Goal: Task Accomplishment & Management: Manage account settings

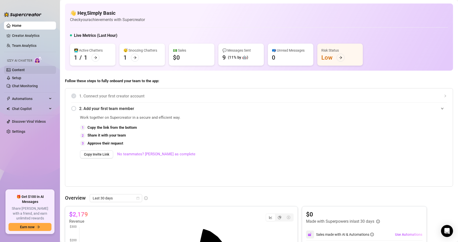
click at [20, 69] on link "Content" at bounding box center [18, 70] width 13 height 4
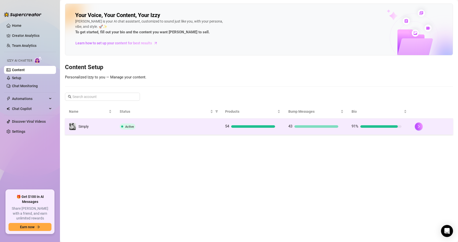
click at [236, 130] on td "54" at bounding box center [252, 126] width 63 height 16
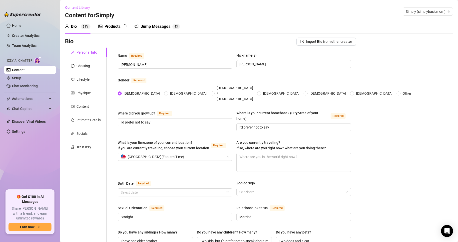
radio input "true"
type input "[DATE]"
click at [145, 31] on div "Bump Messages 4 3" at bounding box center [161, 27] width 46 height 14
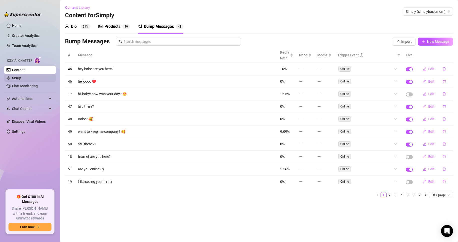
click at [21, 78] on link "Setup" at bounding box center [16, 78] width 9 height 4
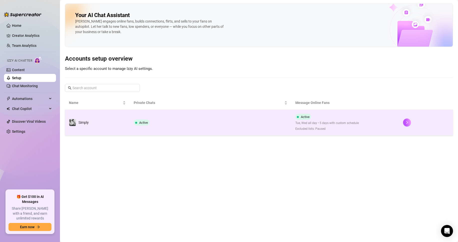
click at [138, 121] on span "Active" at bounding box center [142, 122] width 16 height 6
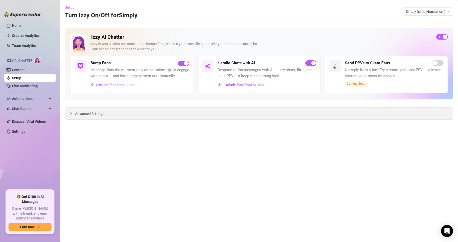
click at [224, 115] on div "Advanced Settings" at bounding box center [259, 114] width 388 height 12
click at [86, 114] on span "Advanced Settings" at bounding box center [89, 114] width 29 height 6
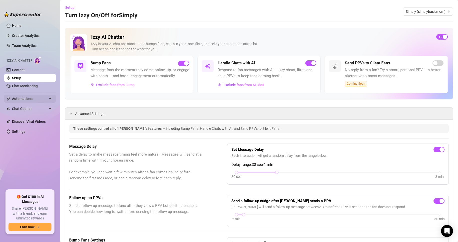
click at [23, 96] on span "Automations" at bounding box center [30, 99] width 36 height 8
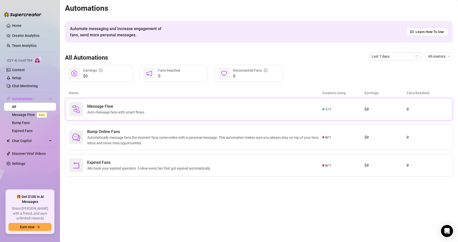
click at [277, 120] on div "Message Flow Auto-message fans with smart flows. 1 / 1 $0 0" at bounding box center [259, 109] width 388 height 23
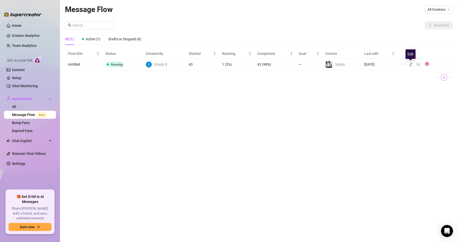
click at [412, 64] on icon "edit" at bounding box center [411, 64] width 4 height 4
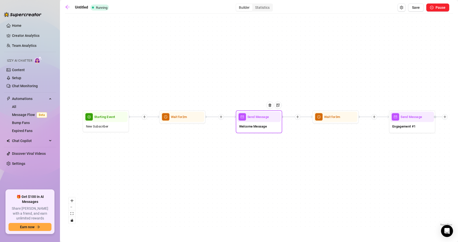
click at [266, 127] on span "Welcome Message" at bounding box center [253, 126] width 28 height 5
click at [269, 115] on div at bounding box center [272, 109] width 20 height 24
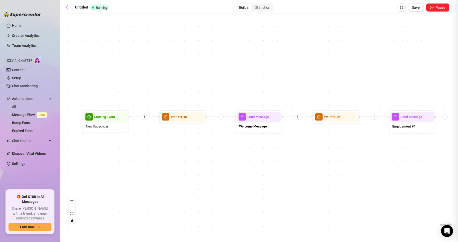
type textarea "you found meee :)"
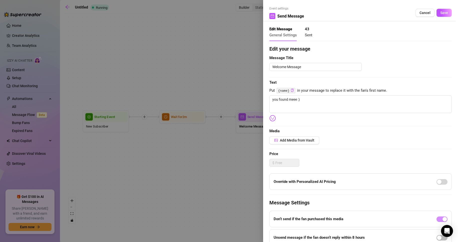
scroll to position [49, 0]
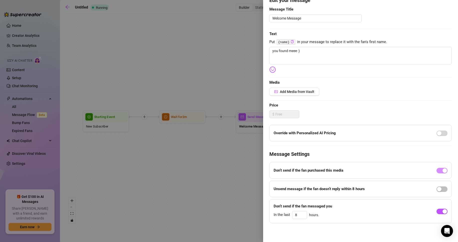
click at [224, 173] on div at bounding box center [229, 121] width 458 height 242
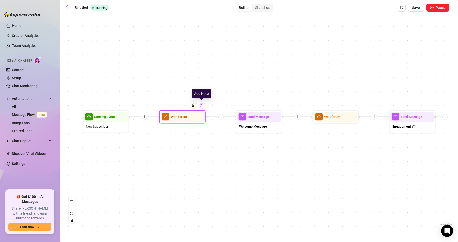
click at [201, 107] on div at bounding box center [202, 105] width 8 height 8
click at [201, 107] on img at bounding box center [202, 105] width 4 height 4
click at [194, 106] on img at bounding box center [194, 105] width 4 height 4
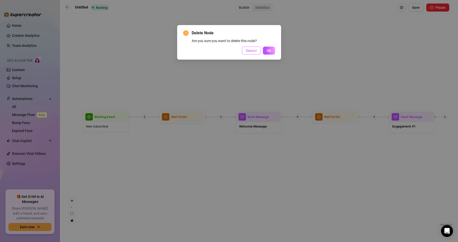
click at [248, 50] on span "Cancel" at bounding box center [251, 51] width 11 height 4
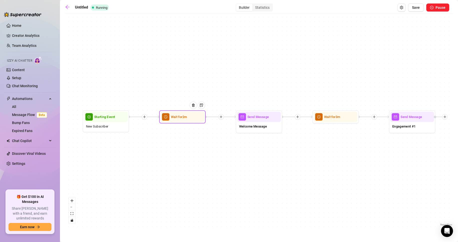
click at [173, 119] on span "Wait for 2m" at bounding box center [179, 116] width 16 height 5
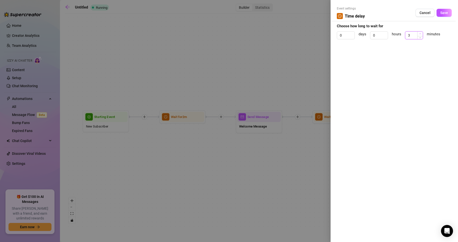
click at [420, 33] on icon "up" at bounding box center [421, 34] width 2 height 2
type input "4"
click at [420, 33] on icon "up" at bounding box center [421, 34] width 2 height 2
click at [447, 11] on span "Save" at bounding box center [445, 13] width 8 height 4
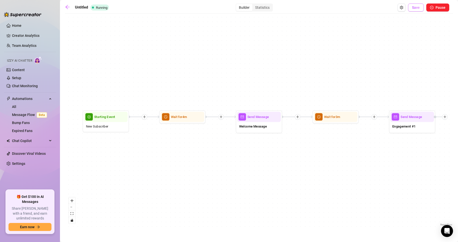
click at [416, 8] on span "Save" at bounding box center [416, 8] width 8 height 4
click at [28, 98] on span "Automations" at bounding box center [30, 99] width 36 height 8
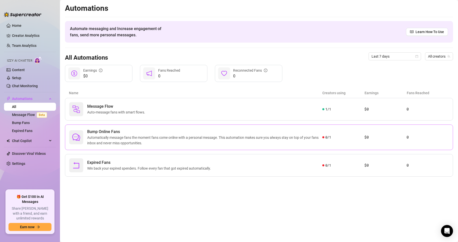
click at [181, 139] on span "Automatically message fans the moment fans come online with a personal message.…" at bounding box center [204, 140] width 235 height 11
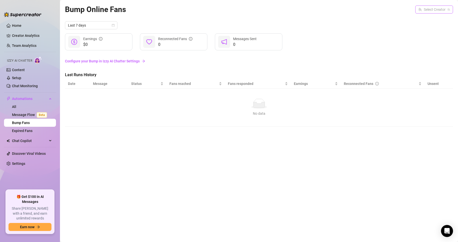
click at [422, 8] on input "search" at bounding box center [432, 10] width 27 height 8
click at [419, 17] on div "Simply ( simplybasicmom )" at bounding box center [424, 20] width 55 height 9
click at [135, 61] on link "Configure your Bump in Izzy AI Chatter Settings" at bounding box center [259, 61] width 388 height 6
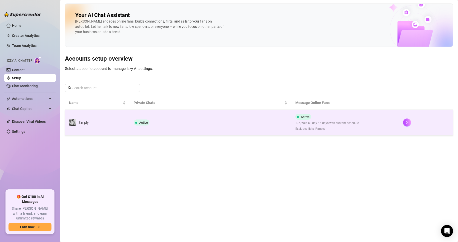
click at [198, 119] on td "Active" at bounding box center [211, 123] width 162 height 26
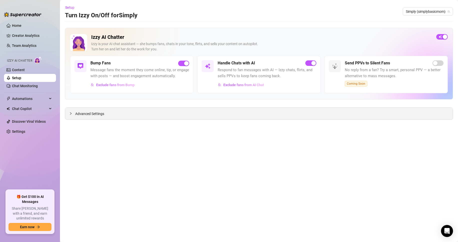
click at [133, 114] on div "Advanced Settings" at bounding box center [259, 114] width 388 height 12
click at [100, 116] on span "Advanced Settings" at bounding box center [89, 114] width 29 height 6
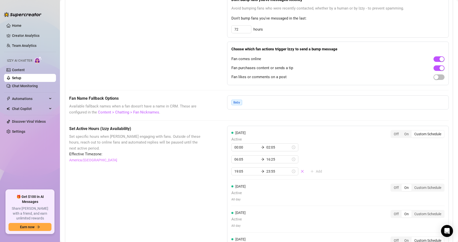
scroll to position [175, 0]
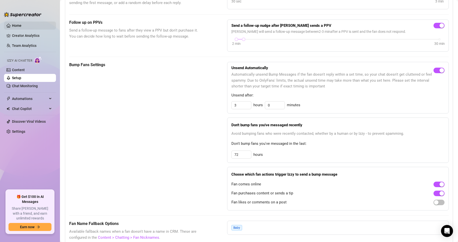
click at [20, 28] on link "Home" at bounding box center [17, 26] width 10 height 4
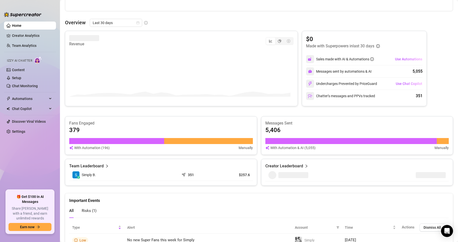
scroll to position [175, 0]
